Goal: Ask a question: Seek information or help from site administrators or community

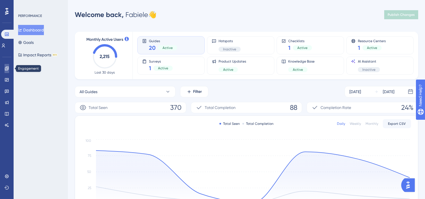
click at [7, 68] on icon at bounding box center [7, 68] width 5 height 5
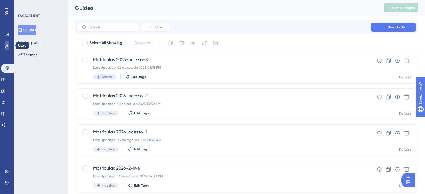
click at [5, 47] on icon at bounding box center [7, 45] width 5 height 5
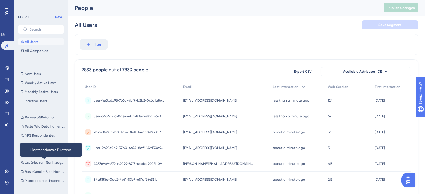
scroll to position [210, 0]
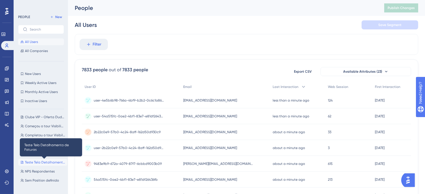
click at [50, 162] on span "Teste Tela Detalhamento de Faturas" at bounding box center [45, 162] width 40 height 5
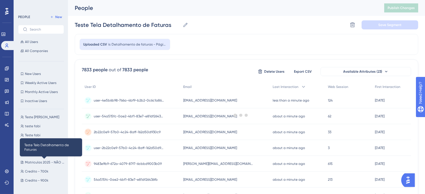
scroll to position [0, 0]
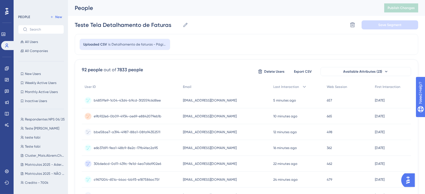
click at [113, 44] on span "Detalhamento de faturas - Página3 (2)" at bounding box center [138, 44] width 55 height 5
drag, startPoint x: 81, startPoint y: 43, endPoint x: 162, endPoint y: 43, distance: 80.9
click at [162, 43] on div "Uploaded CSV is Detalhamento de faturas - Página3 (2)" at bounding box center [124, 44] width 91 height 11
click at [185, 23] on icon at bounding box center [185, 25] width 6 height 6
click at [180, 23] on input "Teste Tela Detalhamento de Faturas" at bounding box center [128, 25] width 106 height 8
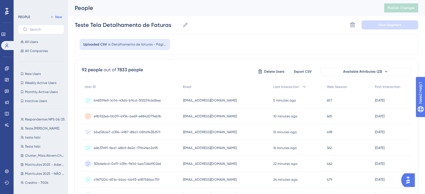
click at [186, 25] on icon at bounding box center [185, 25] width 4 height 4
click at [180, 25] on input "Teste Tela Detalhamento de Faturas" at bounding box center [128, 25] width 106 height 8
click at [182, 40] on div "Uploaded CSV is Detalhamento de faturas - Página3 (2)" at bounding box center [246, 44] width 343 height 21
click at [157, 46] on span "Detalhamento de faturas - Página3 (2)" at bounding box center [138, 44] width 55 height 5
click at [133, 44] on span "Detalhamento de faturas - Página3 (2)" at bounding box center [138, 44] width 55 height 5
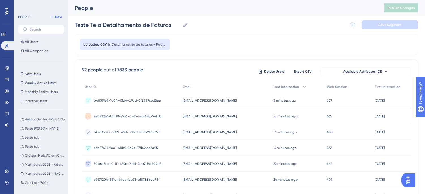
click at [411, 178] on img "Open AI Assistant Launcher" at bounding box center [407, 180] width 10 height 10
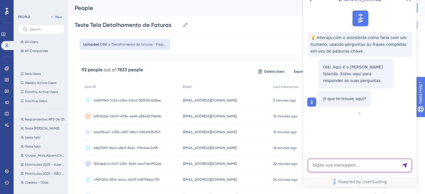
click at [329, 165] on textarea "AI Assistant Text Input" at bounding box center [359, 166] width 104 height 14
type textarea "r"
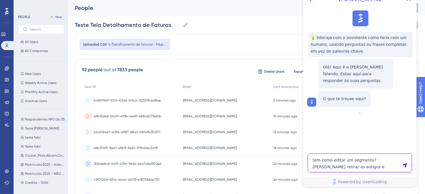
type textarea "tem como editar um segmento? quero retirar os antigos e adicionar novos"
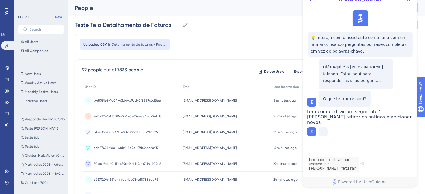
scroll to position [6, 0]
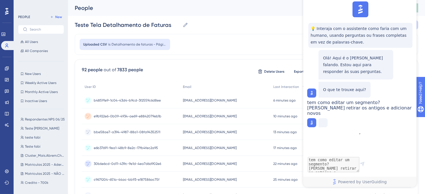
drag, startPoint x: 378, startPoint y: 5, endPoint x: 370, endPoint y: 12, distance: 11.3
click at [377, 12] on div "Dylan 💡 Interaja com o assistente como faria com um humano, usando perguntas ou…" at bounding box center [359, 88] width 113 height 197
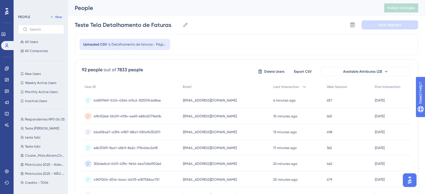
click at [409, 178] on img "Open AI Assistant Launcher" at bounding box center [409, 180] width 10 height 10
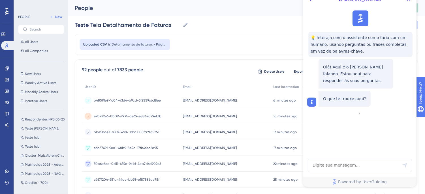
click at [342, 40] on span "💡 Interaja com o assistente como faria com um humano, usando perguntas ou frase…" at bounding box center [360, 44] width 100 height 20
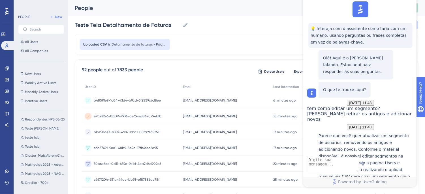
scroll to position [136, 0]
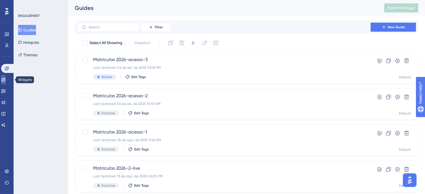
click at [4, 79] on link at bounding box center [3, 79] width 5 height 9
